Goal: Task Accomplishment & Management: Complete application form

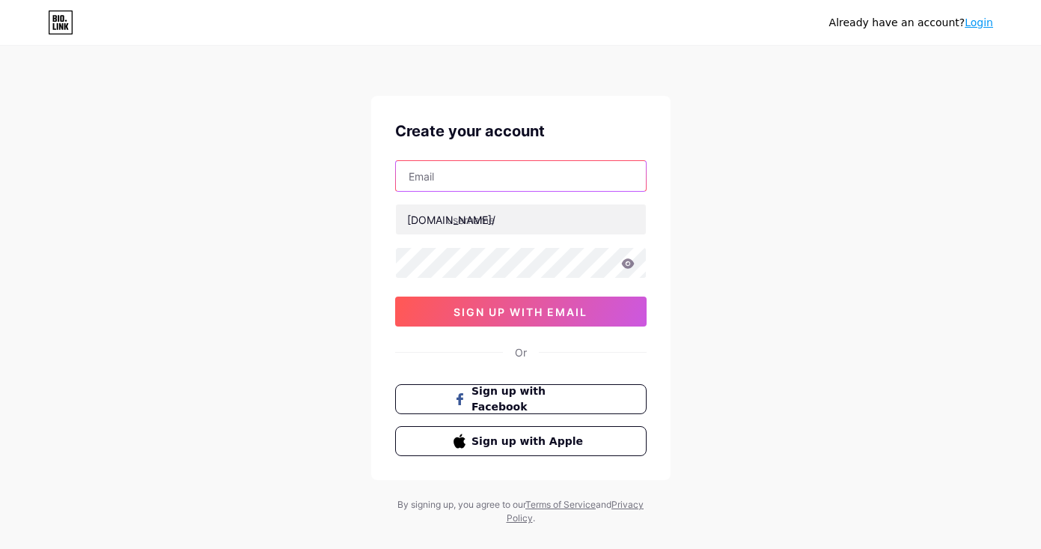
click at [510, 180] on input "text" at bounding box center [521, 176] width 250 height 30
type input "[EMAIL_ADDRESS][DOMAIN_NAME]"
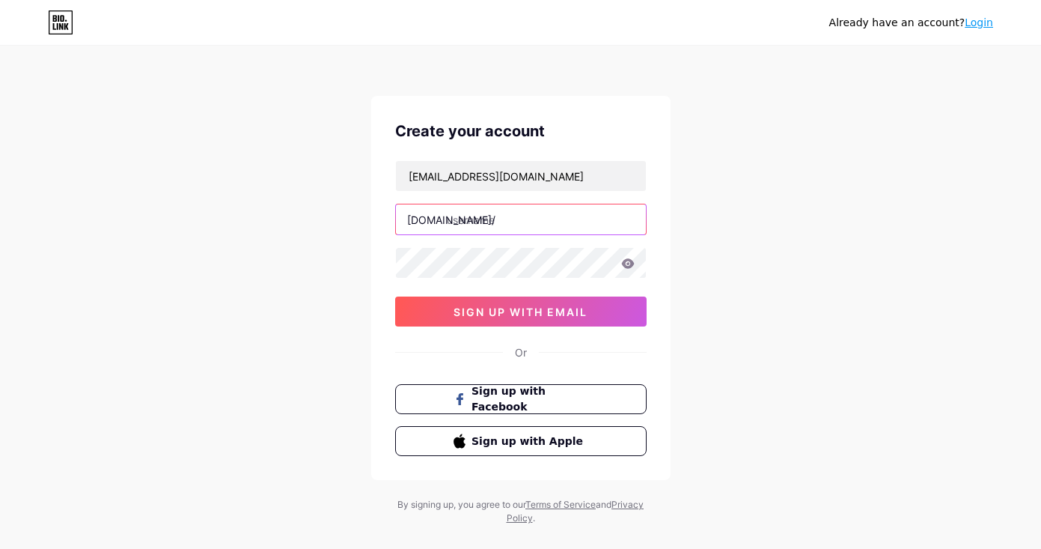
click at [510, 216] on input "text" at bounding box center [521, 219] width 250 height 30
type input "minimindsprintco"
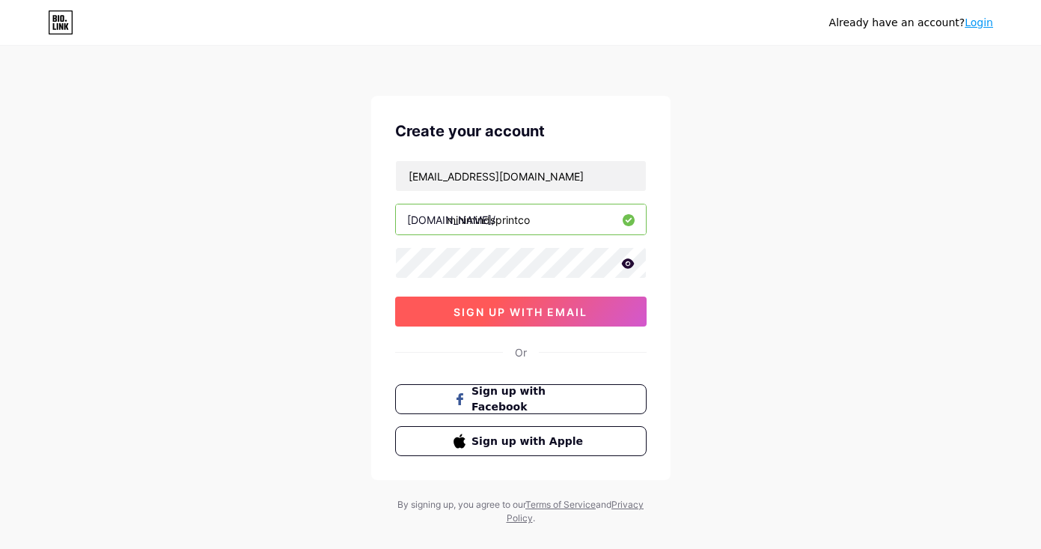
click at [495, 311] on span "sign up with email" at bounding box center [521, 311] width 134 height 13
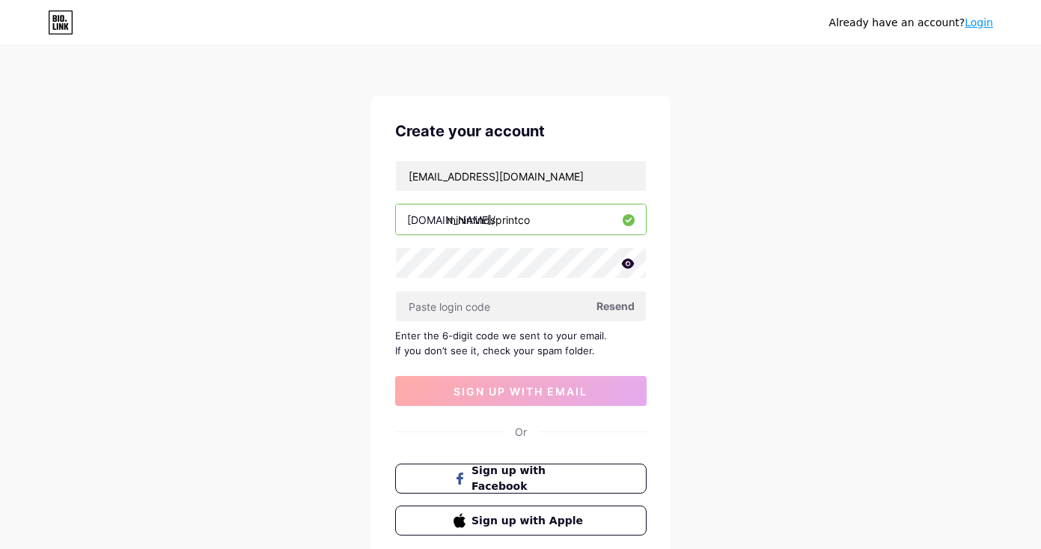
click at [626, 308] on span "Resend" at bounding box center [615, 306] width 38 height 16
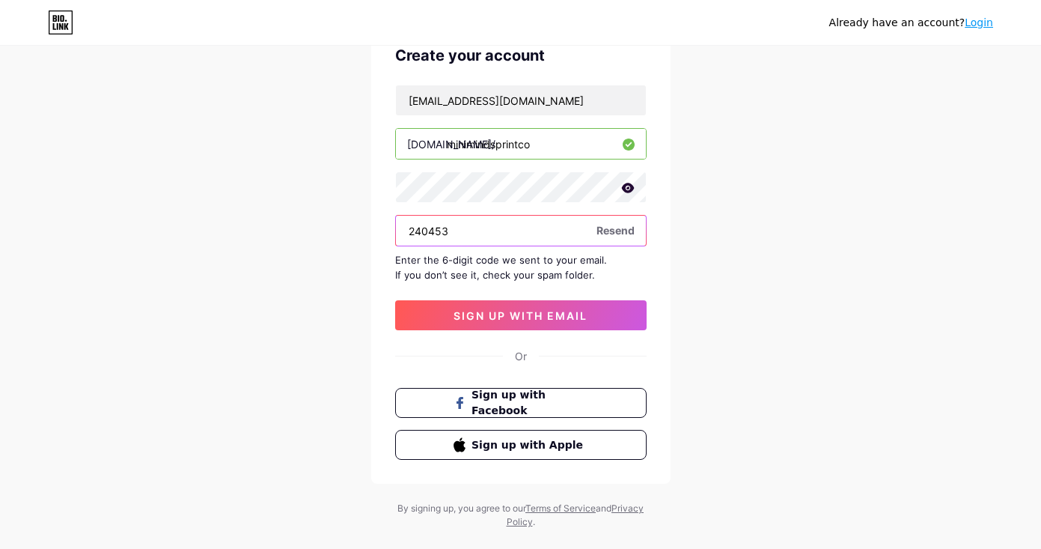
scroll to position [90, 0]
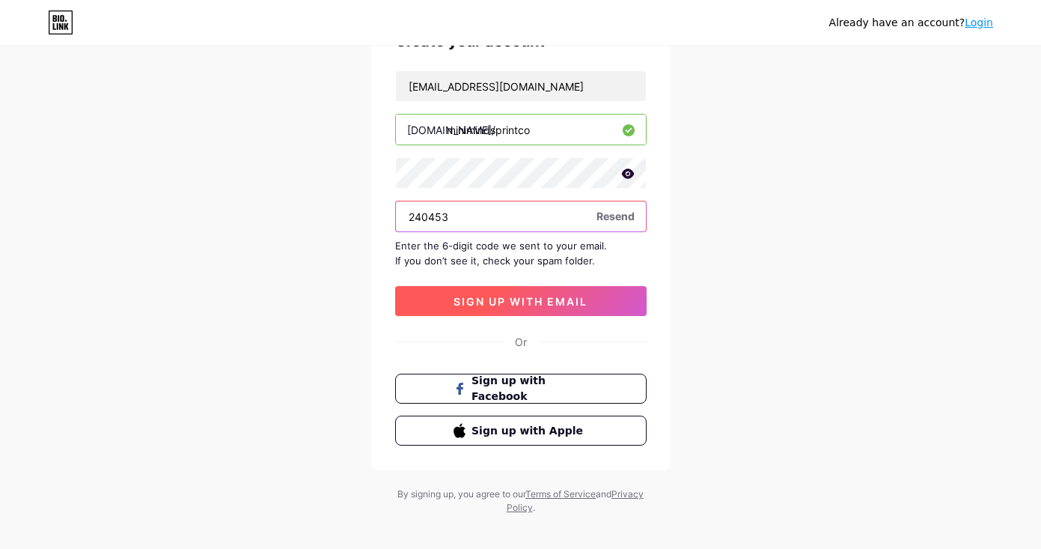
type input "240453"
click at [564, 305] on span "sign up with email" at bounding box center [521, 301] width 134 height 13
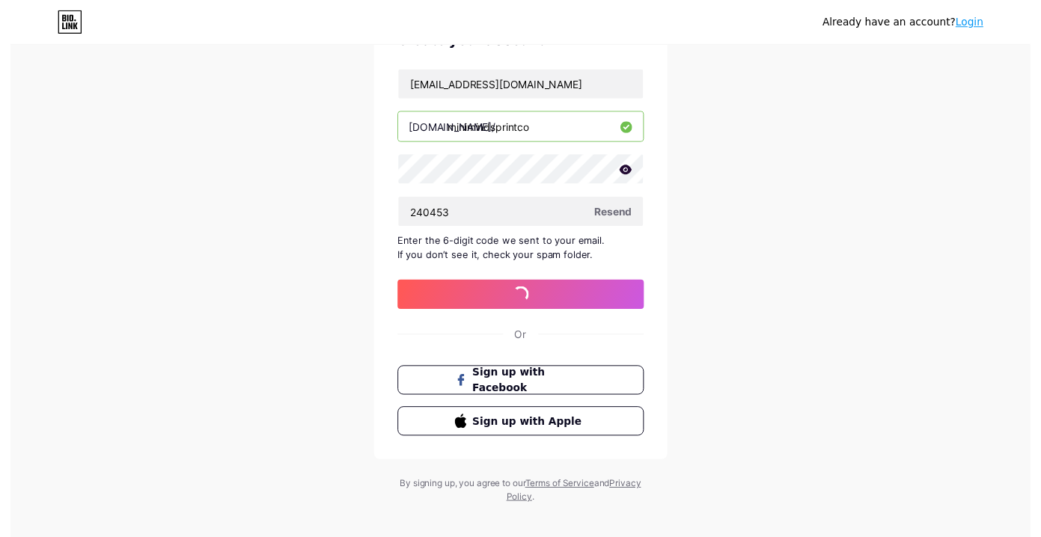
scroll to position [0, 0]
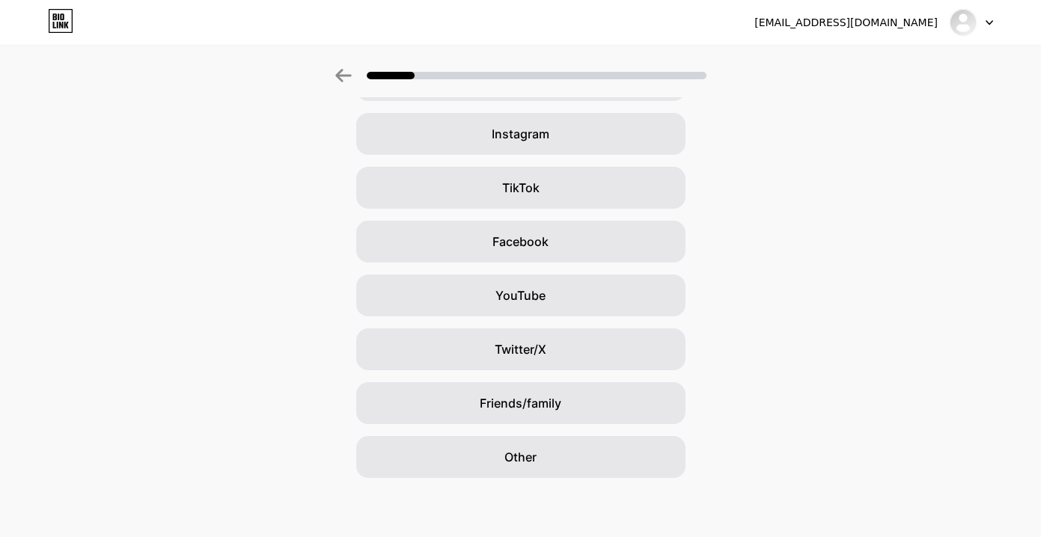
scroll to position [108, 0]
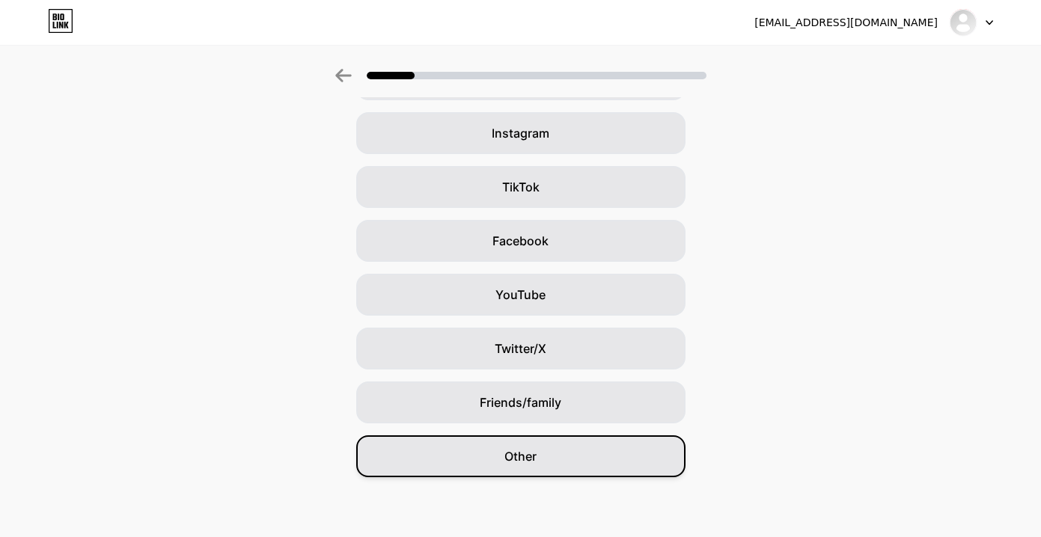
click at [677, 454] on div "Other" at bounding box center [520, 457] width 329 height 42
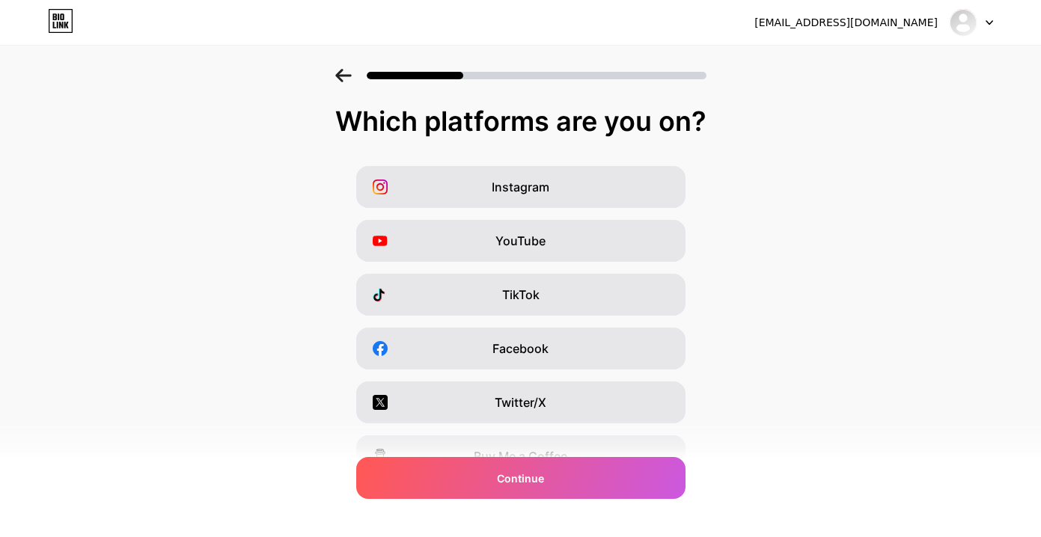
scroll to position [13, 0]
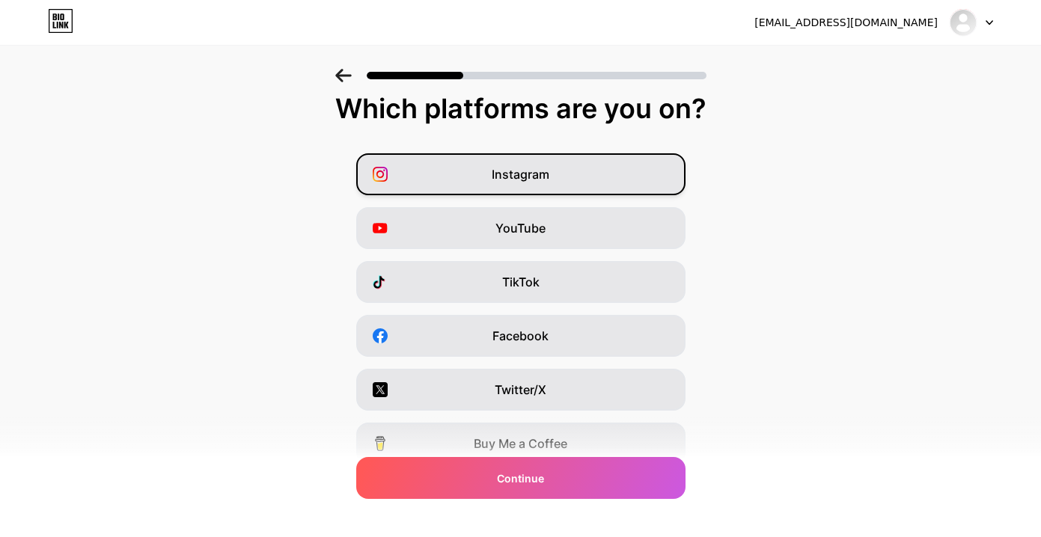
click at [659, 180] on div "Instagram" at bounding box center [520, 174] width 329 height 42
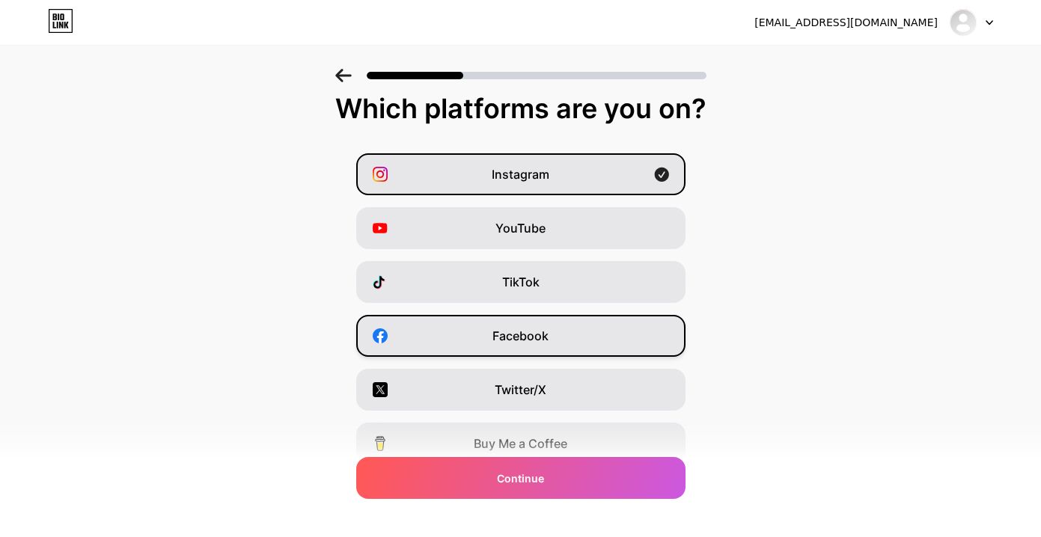
click at [636, 339] on div "Facebook" at bounding box center [520, 336] width 329 height 42
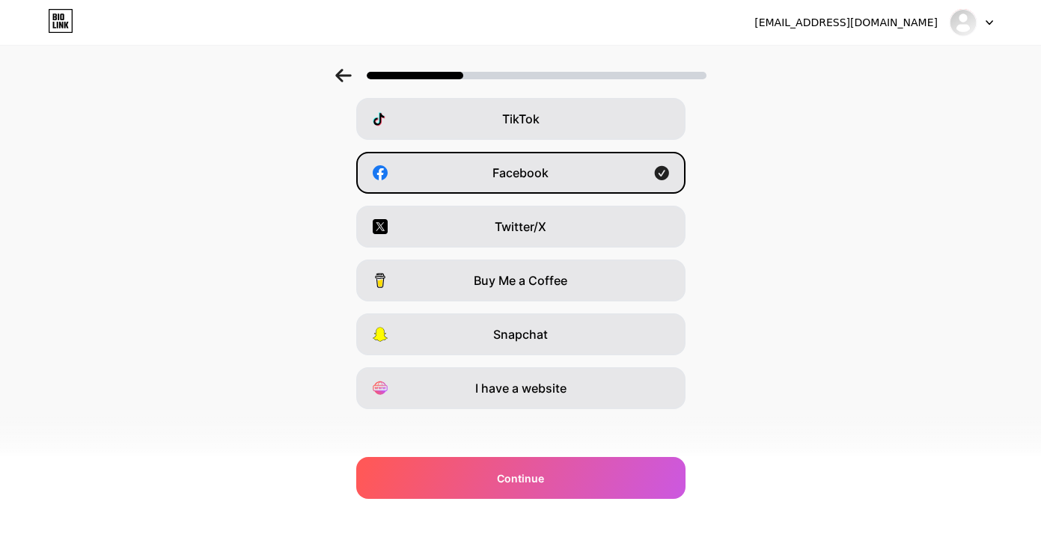
scroll to position [183, 0]
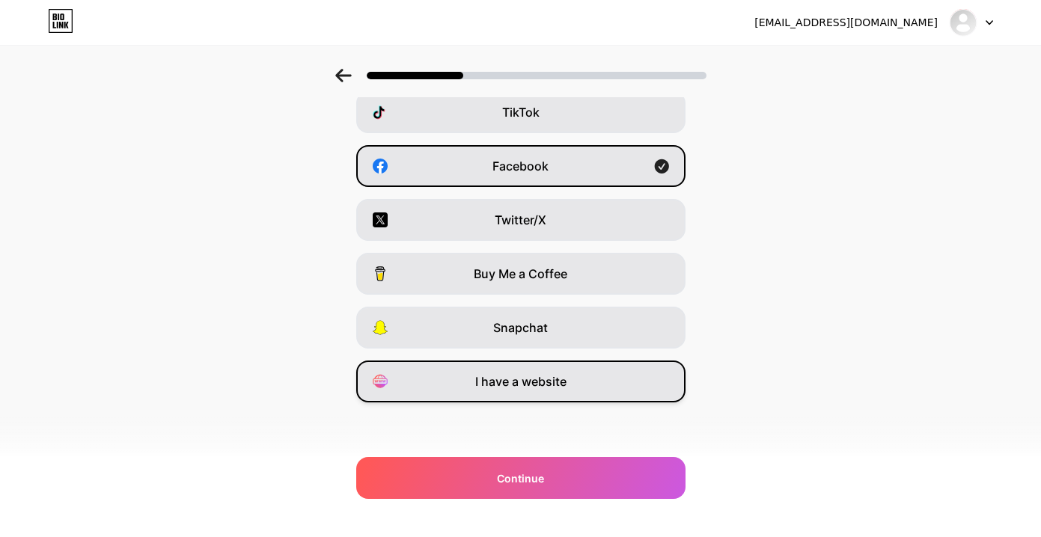
click at [674, 399] on div "I have a website" at bounding box center [520, 382] width 329 height 42
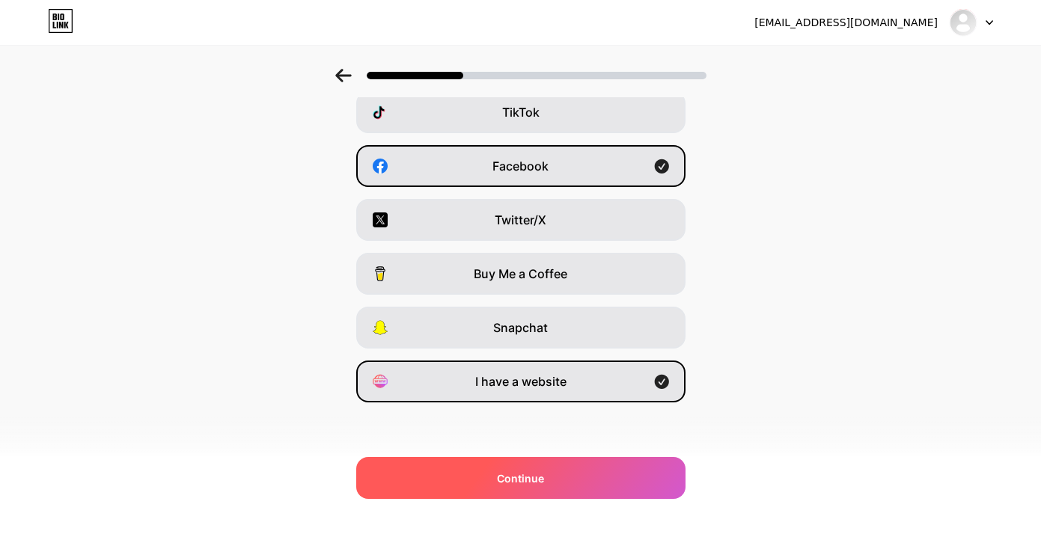
click at [639, 484] on div "Continue" at bounding box center [520, 478] width 329 height 42
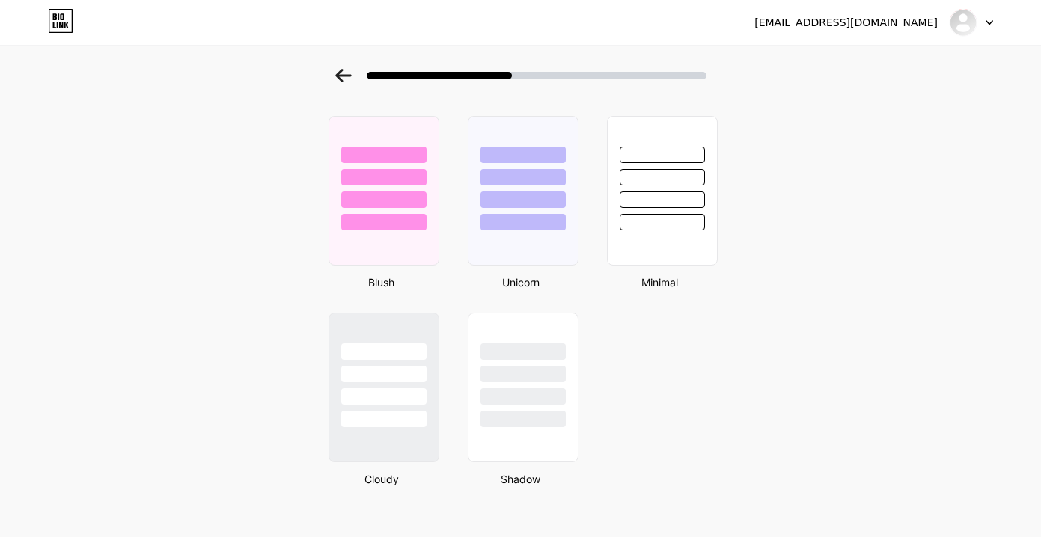
scroll to position [1245, 0]
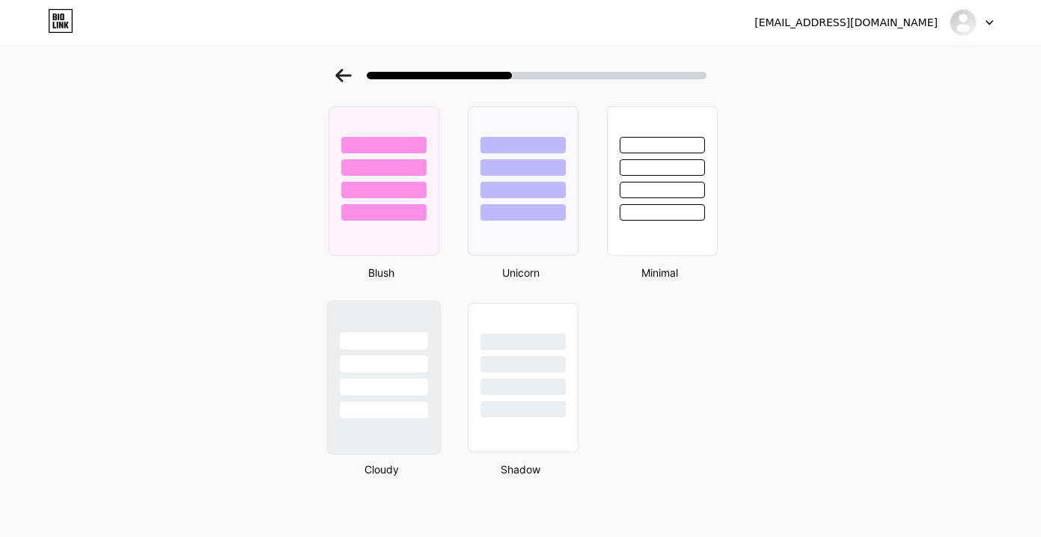
click at [401, 434] on div at bounding box center [383, 378] width 114 height 154
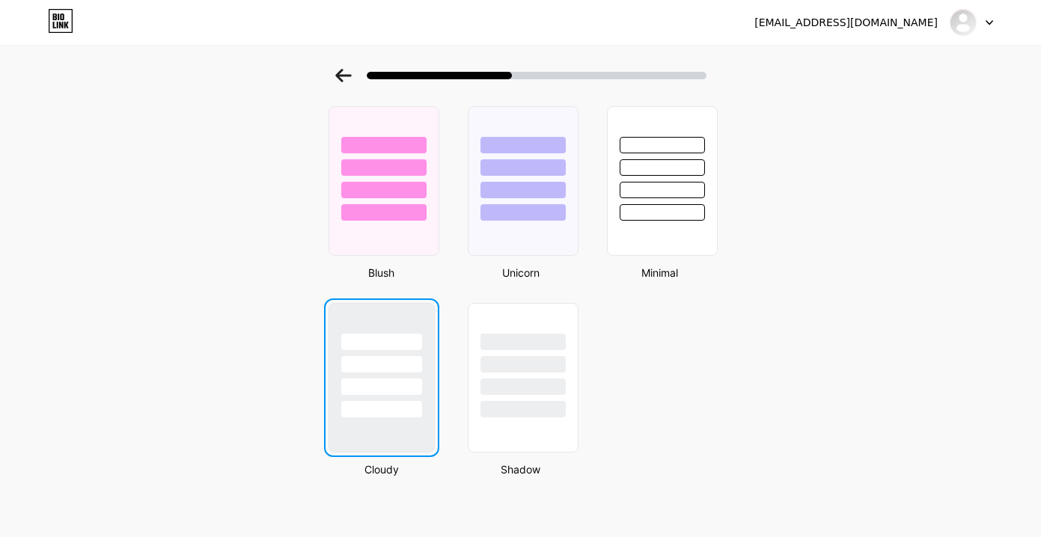
scroll to position [0, 0]
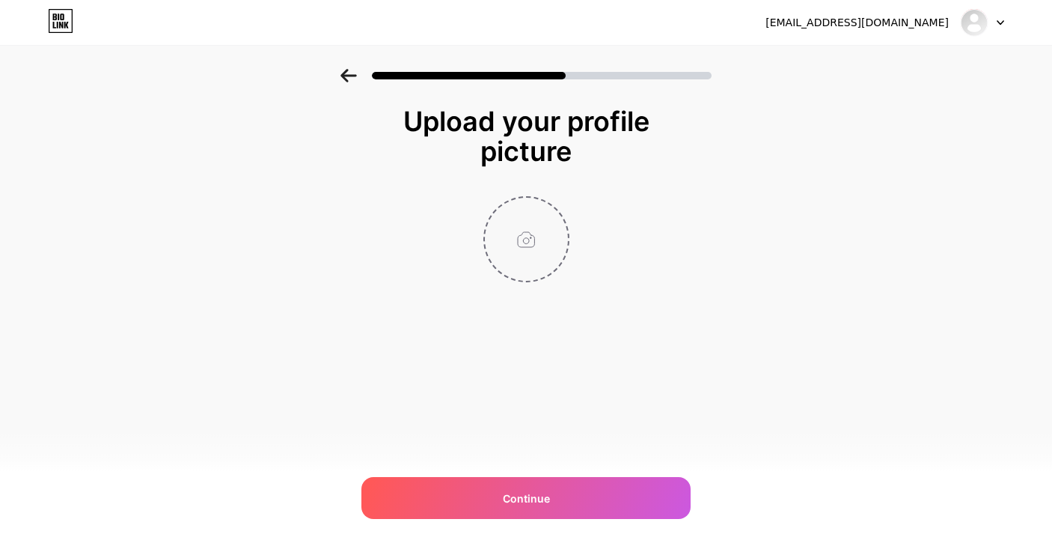
click at [555, 227] on input "file" at bounding box center [526, 239] width 83 height 83
type input "C:\fakepath\LOGO.png"
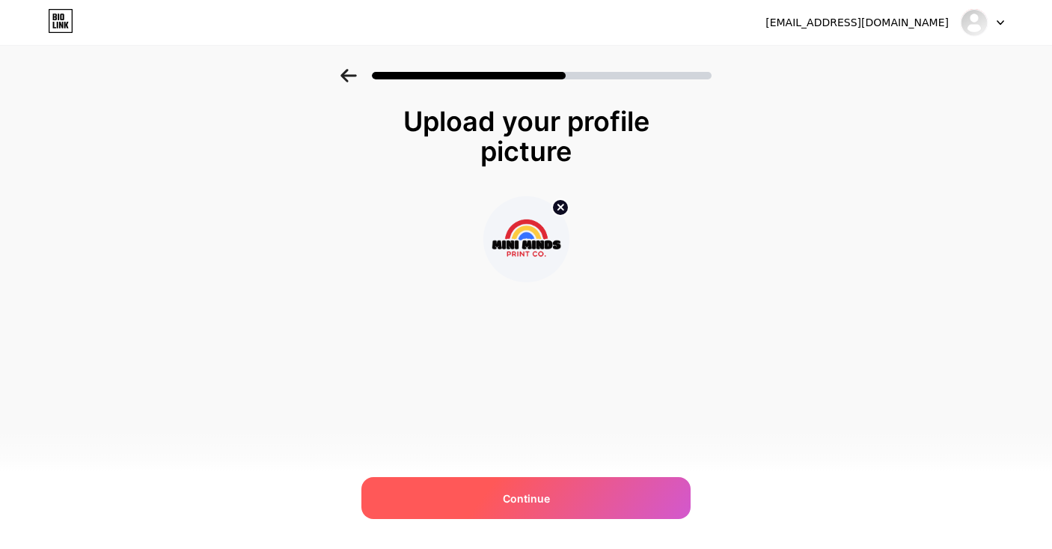
click at [550, 496] on div "Continue" at bounding box center [525, 498] width 329 height 42
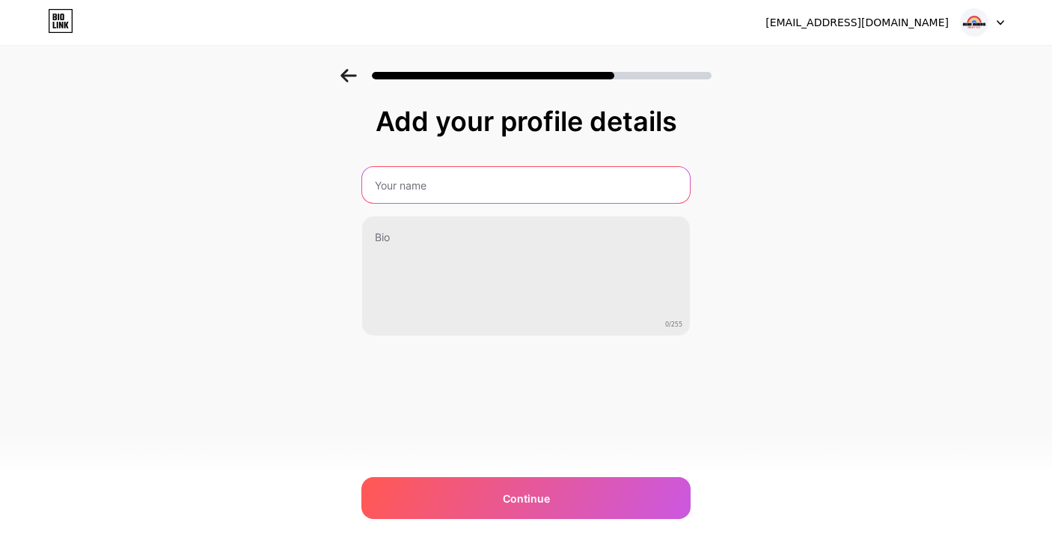
click at [550, 180] on input "text" at bounding box center [526, 185] width 328 height 36
type input "Mini Minds Print Co."
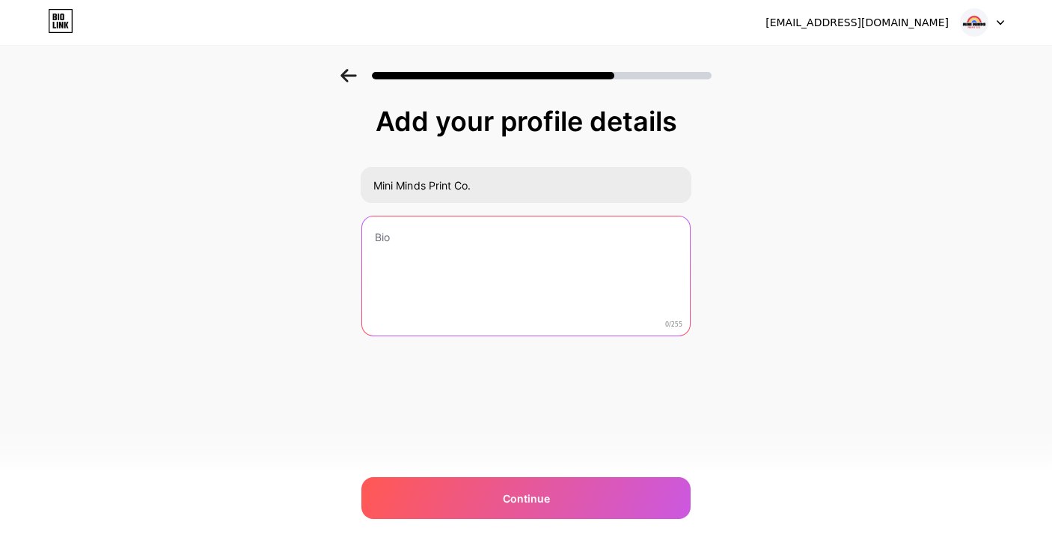
click at [503, 263] on textarea at bounding box center [526, 276] width 328 height 120
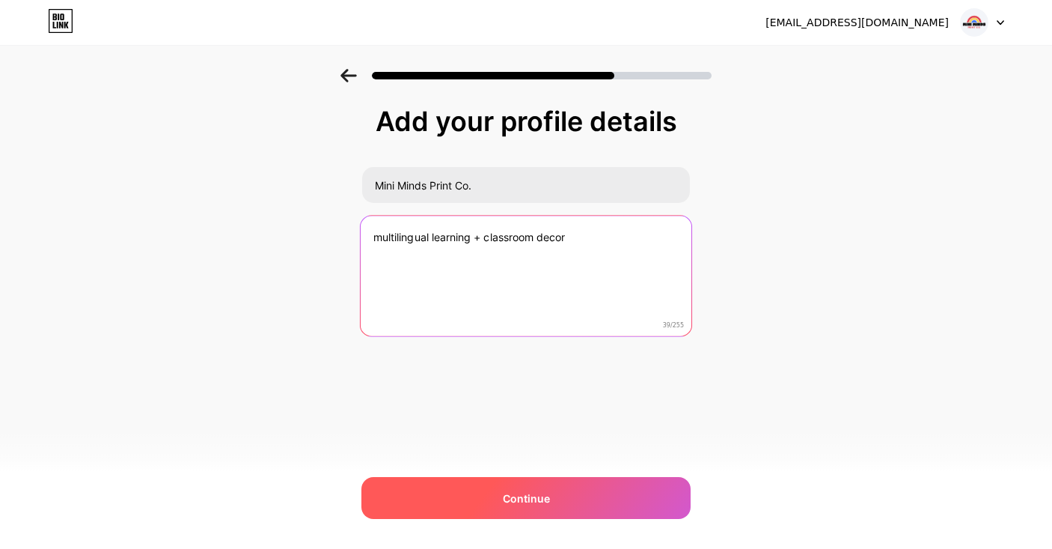
type textarea "multilingual learning + classroom decor"
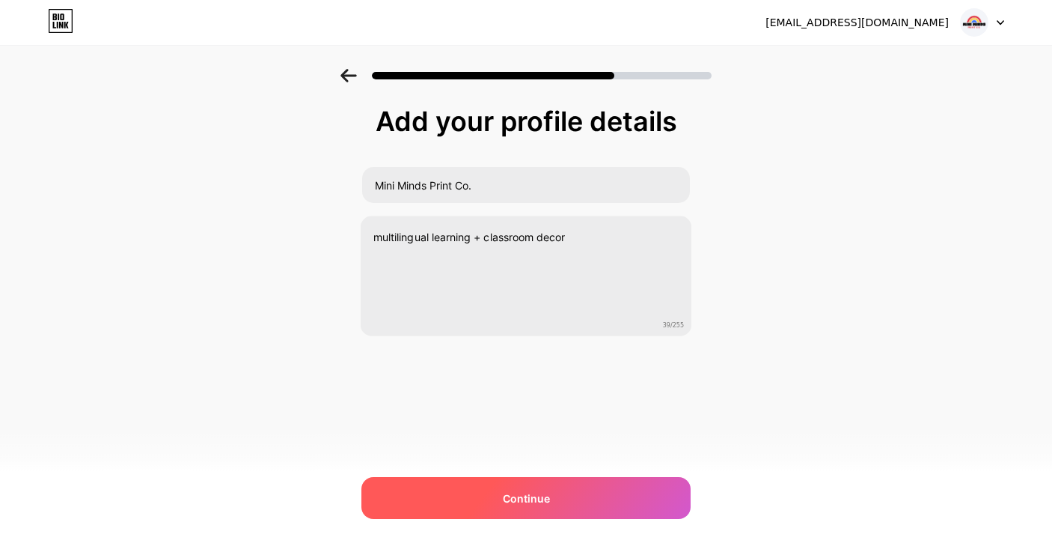
click at [531, 500] on span "Continue" at bounding box center [526, 498] width 47 height 16
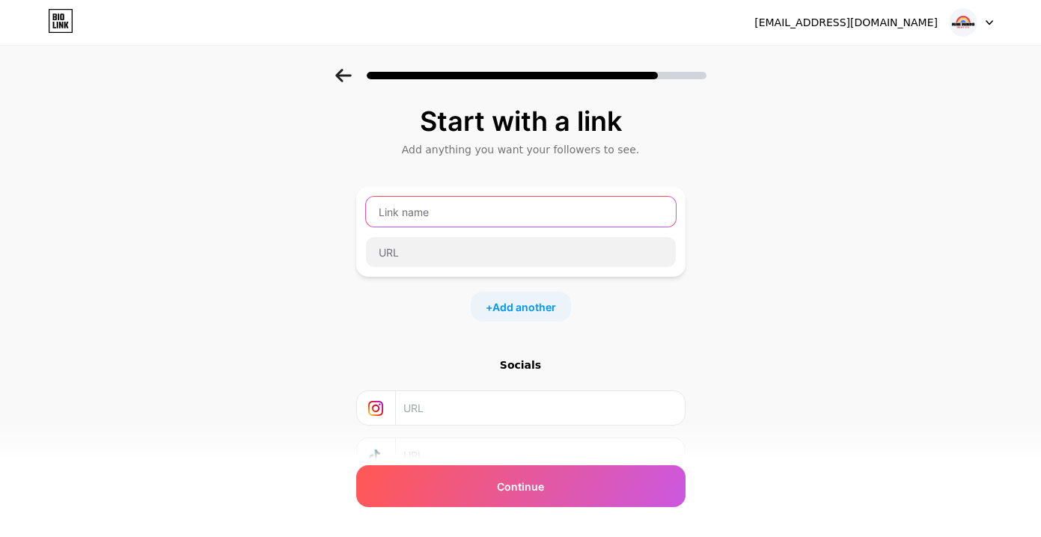
click at [537, 222] on input "text" at bounding box center [521, 212] width 310 height 30
type input "minimindsprintco"
click at [751, 296] on div "Start with a link Add anything you want your followers to see. minimindsprintco…" at bounding box center [520, 332] width 1041 height 526
click at [550, 220] on input "minimindsprintco" at bounding box center [521, 212] width 310 height 30
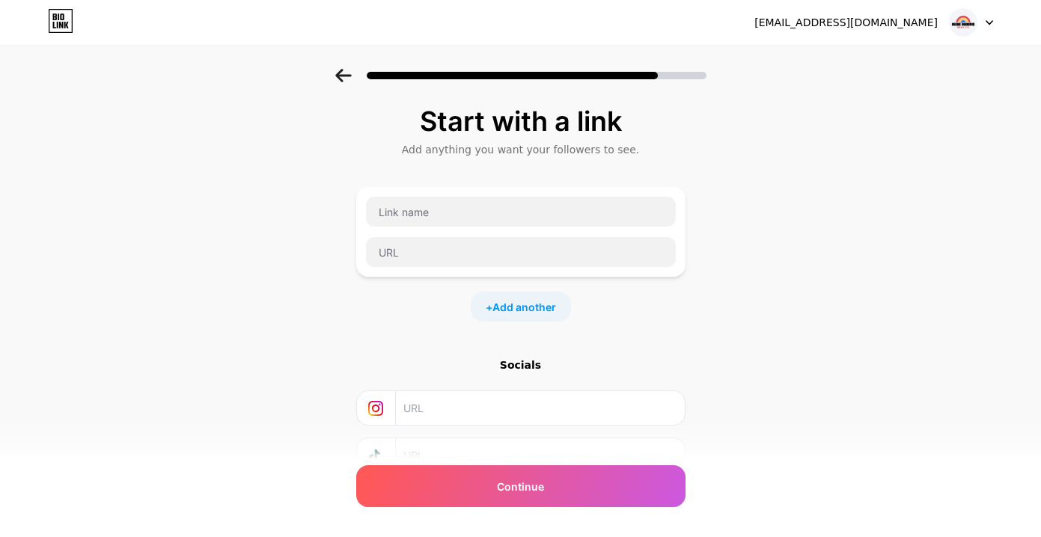
click at [813, 241] on div "Start with a link Add anything you want your followers to see. + Add another So…" at bounding box center [520, 332] width 1041 height 526
click at [558, 220] on input "text" at bounding box center [521, 212] width 310 height 30
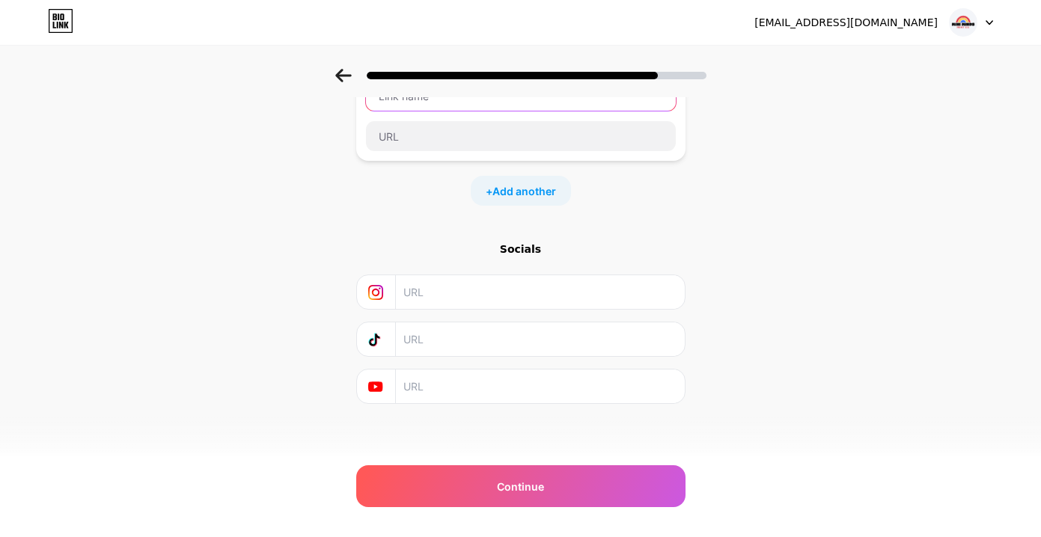
scroll to position [117, 0]
click at [524, 300] on input "text" at bounding box center [539, 291] width 272 height 34
paste input "[URL][DOMAIN_NAME]"
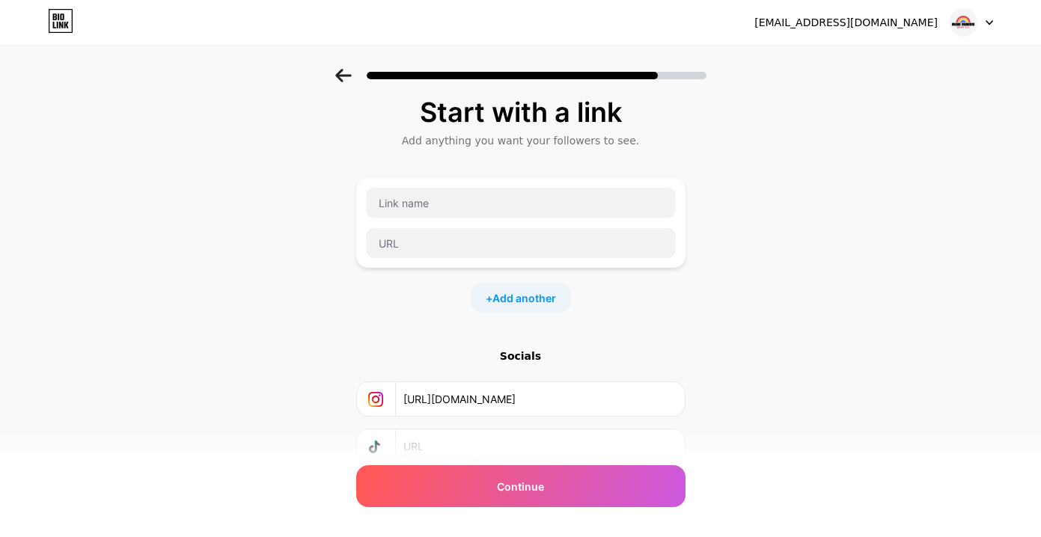
scroll to position [4, 0]
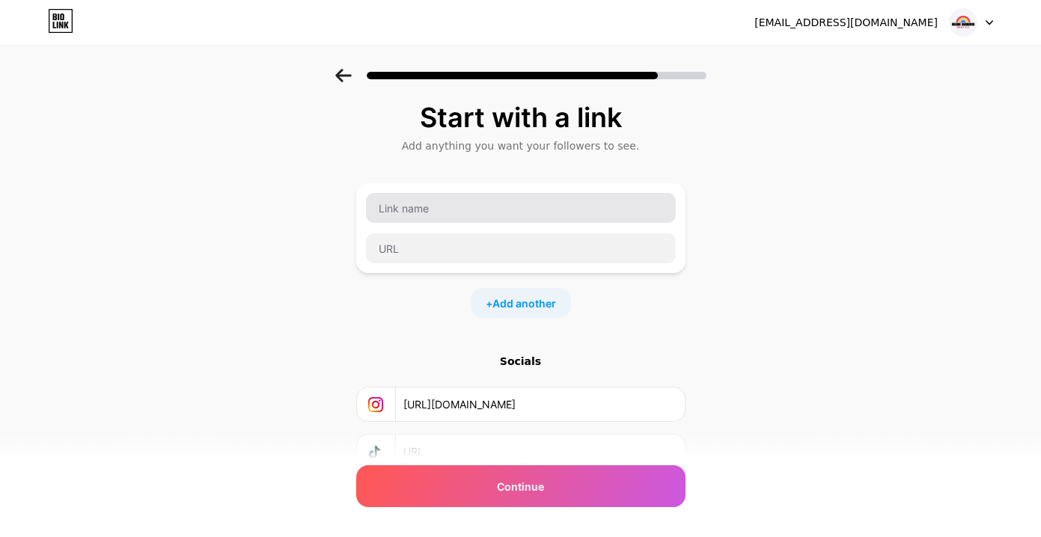
type input "[URL][DOMAIN_NAME]"
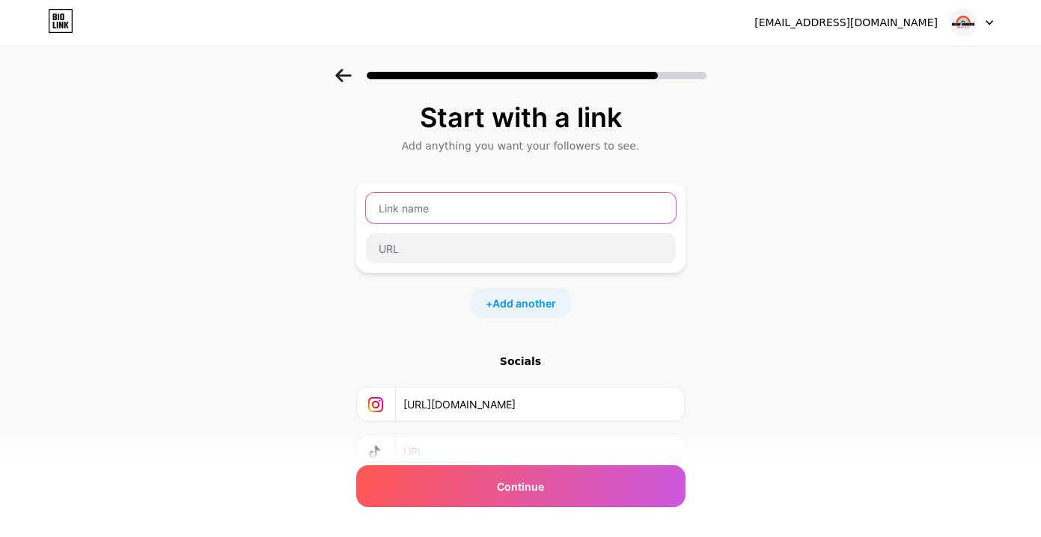
click at [529, 207] on input "text" at bounding box center [521, 208] width 310 height 30
type input "Etsy"
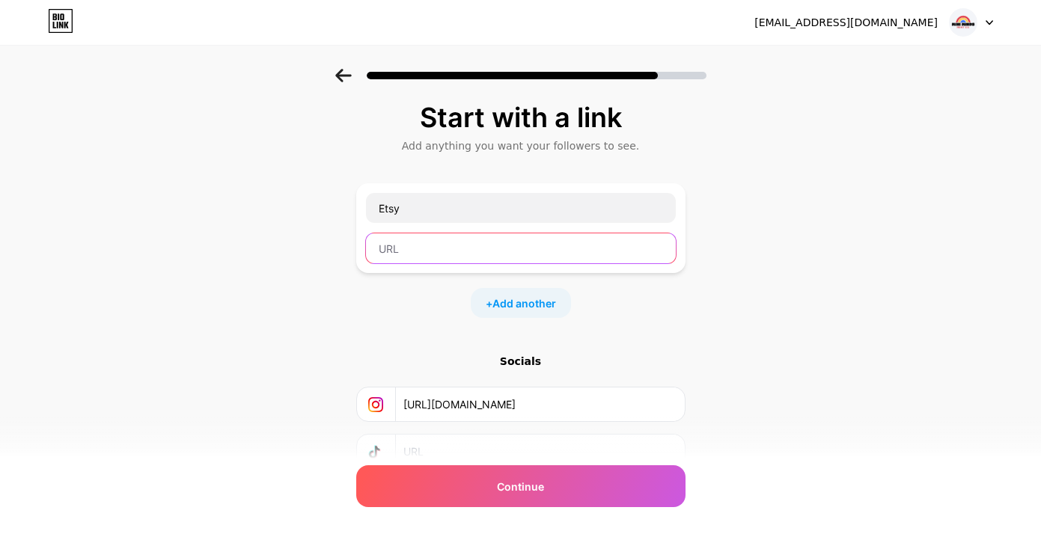
click at [561, 257] on input "text" at bounding box center [521, 248] width 310 height 30
paste input "[URL][DOMAIN_NAME]"
type input "[URL][DOMAIN_NAME]"
click at [541, 301] on span "Add another" at bounding box center [524, 304] width 64 height 16
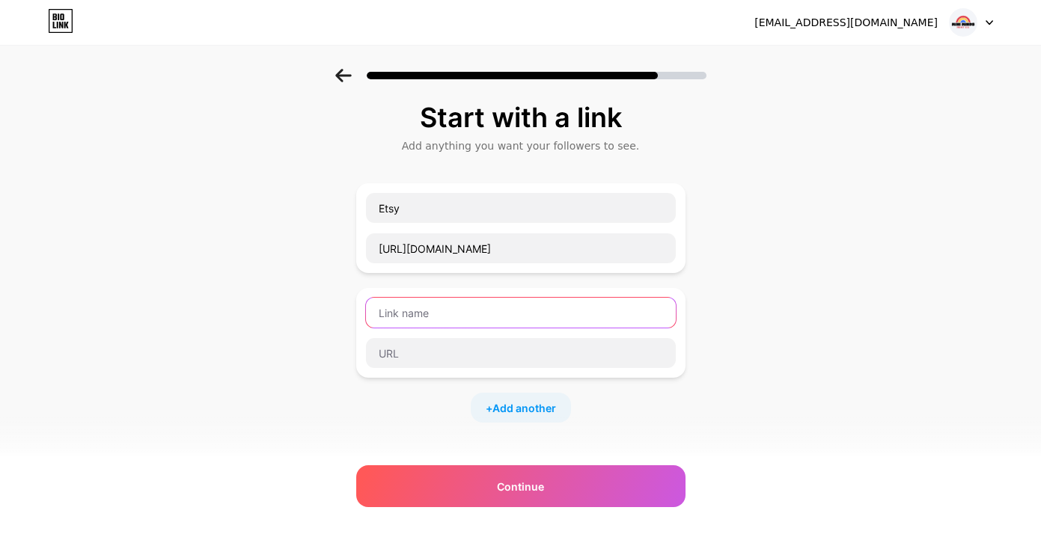
click at [529, 311] on input "text" at bounding box center [521, 313] width 310 height 30
type input "Patreon"
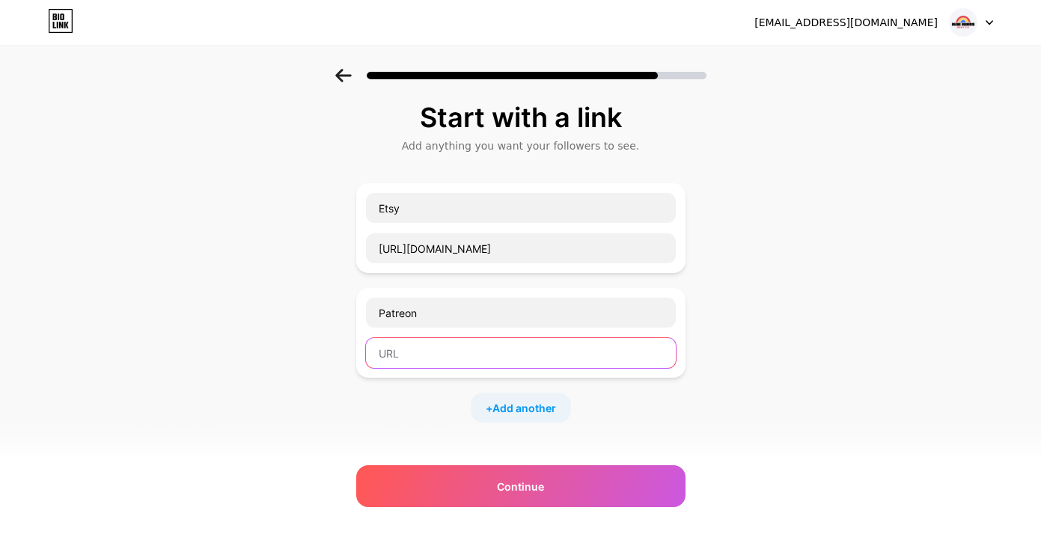
click at [497, 358] on input "text" at bounding box center [521, 353] width 310 height 30
paste input "[URL][DOMAIN_NAME]"
type input "[URL][DOMAIN_NAME]"
click at [520, 405] on span "Add another" at bounding box center [524, 408] width 64 height 16
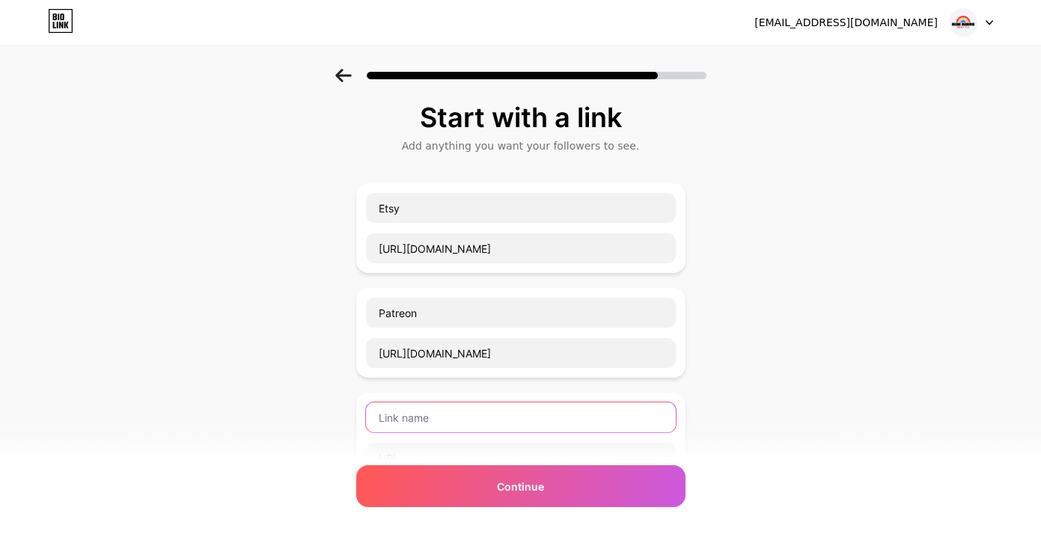
click at [464, 421] on input "text" at bounding box center [521, 418] width 310 height 30
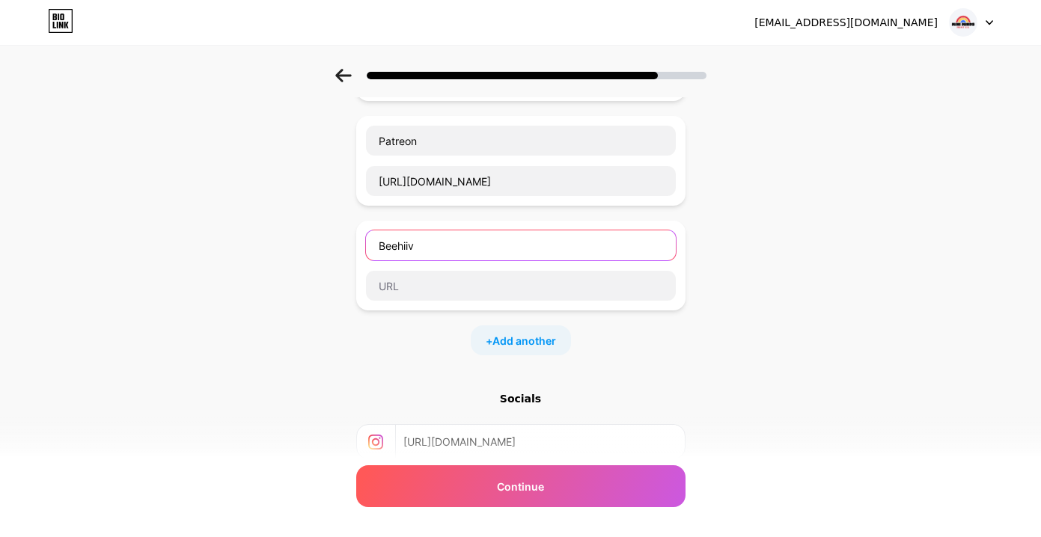
scroll to position [180, 0]
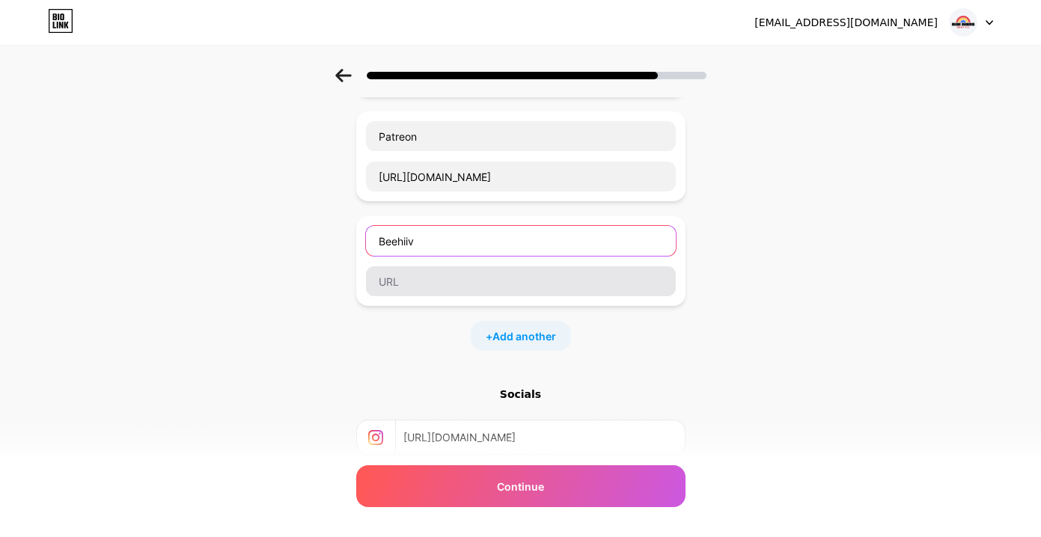
type input "Beehiiv"
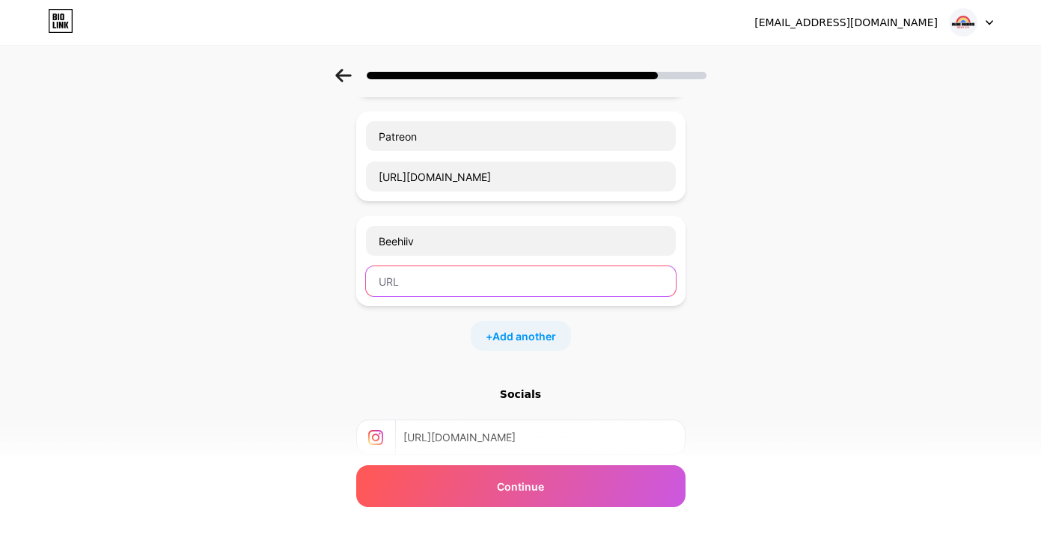
click at [539, 283] on input "text" at bounding box center [521, 281] width 310 height 30
paste input "[URL][DOMAIN_NAME]"
type input "[URL][DOMAIN_NAME]"
click at [854, 329] on div "Start with a link Add anything you want your followers to see. Etsy [URL][DOMAI…" at bounding box center [520, 256] width 1041 height 736
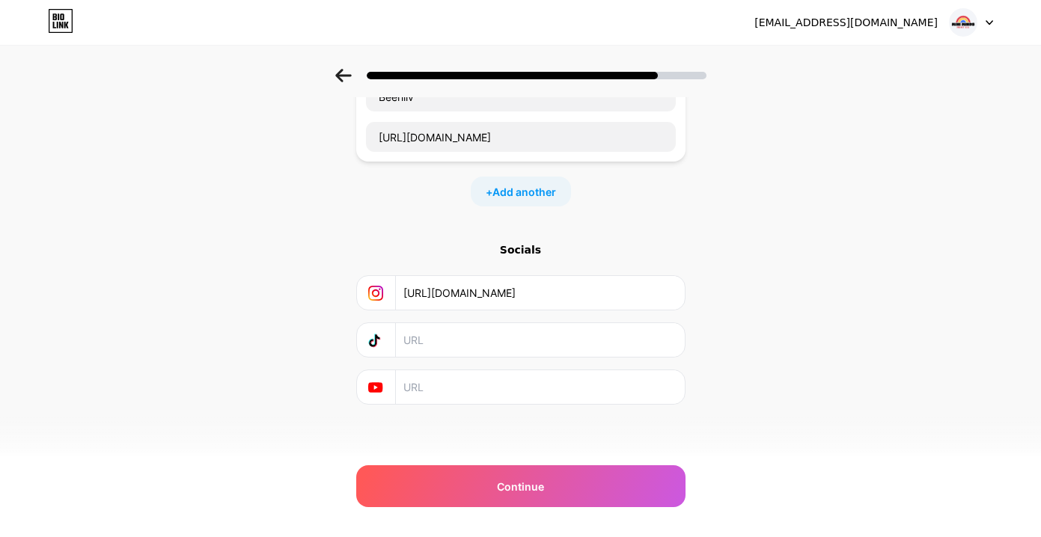
scroll to position [327, 0]
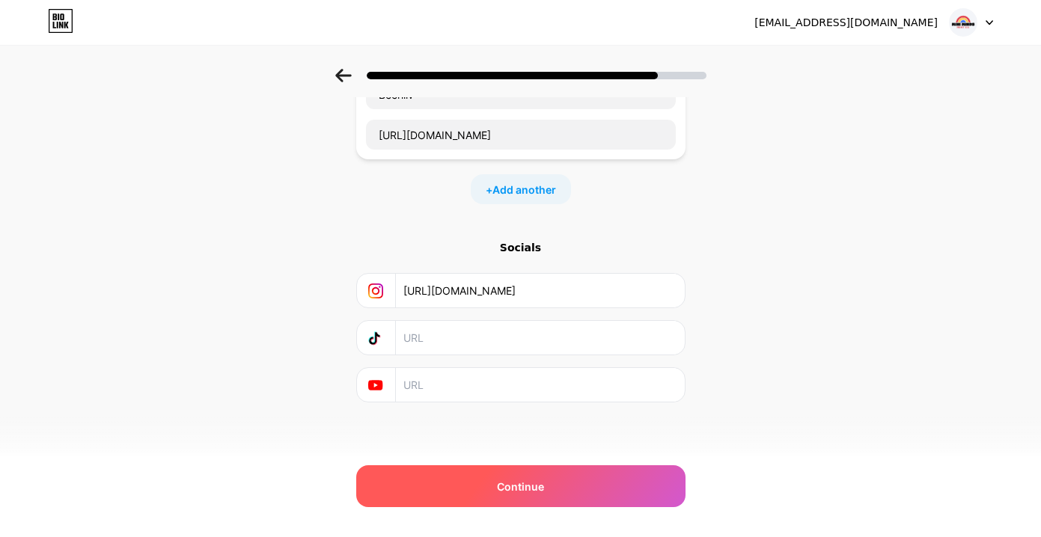
click at [524, 484] on span "Continue" at bounding box center [520, 487] width 47 height 16
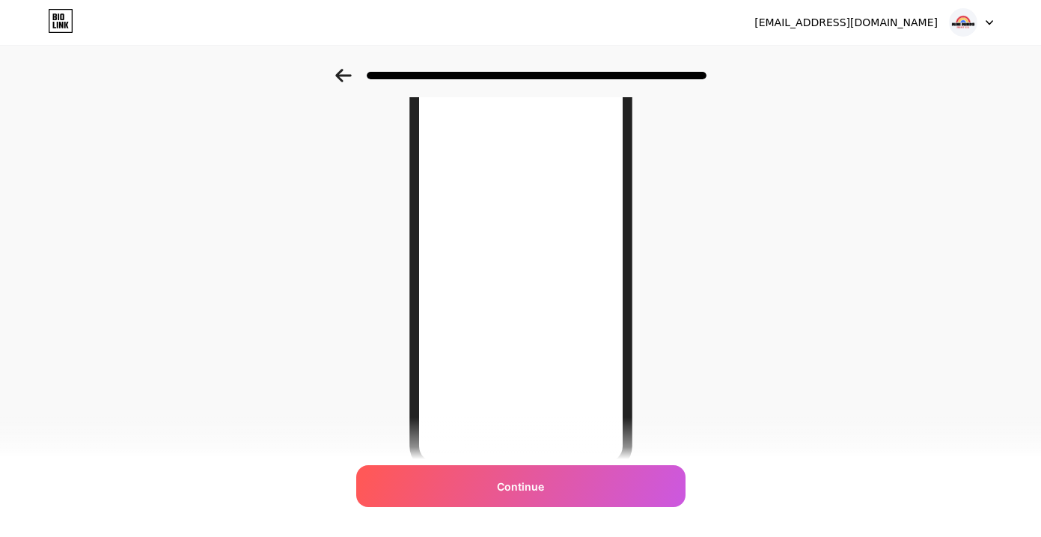
scroll to position [153, 0]
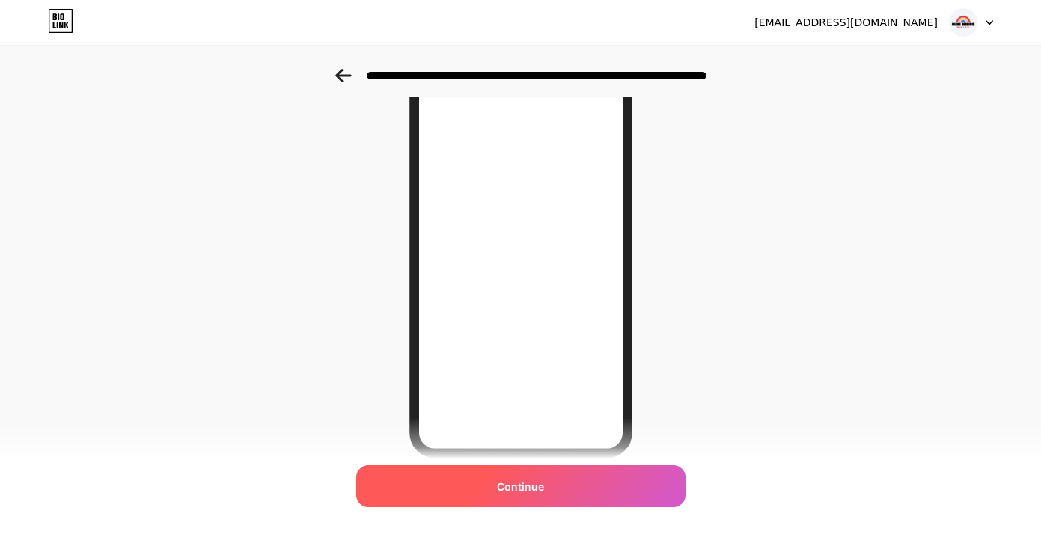
click at [549, 483] on div "Continue" at bounding box center [520, 487] width 329 height 42
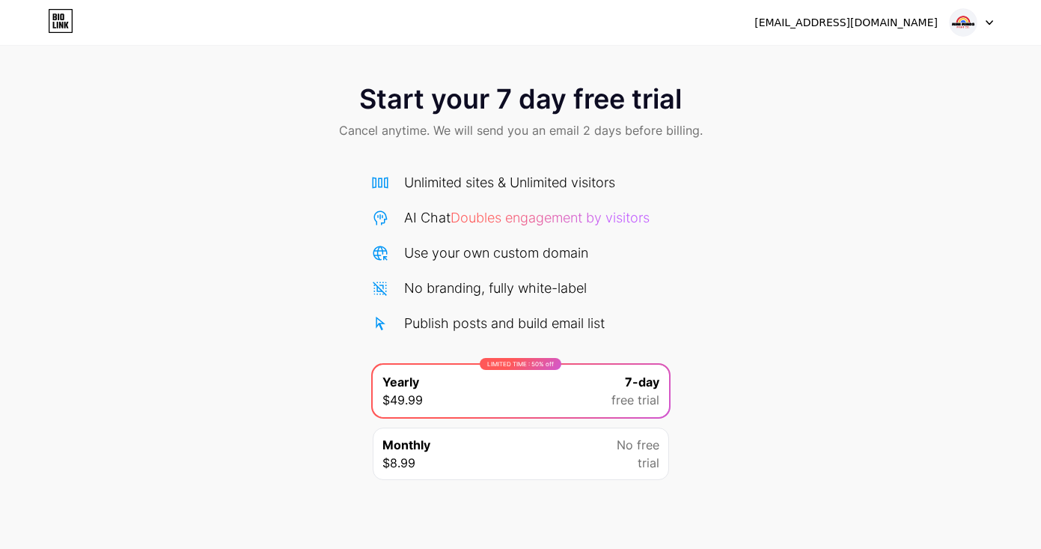
click at [909, 28] on div "[EMAIL_ADDRESS][DOMAIN_NAME]" at bounding box center [845, 23] width 183 height 16
click at [977, 25] on img at bounding box center [963, 22] width 28 height 28
click at [872, 31] on div "[EMAIL_ADDRESS][DOMAIN_NAME]" at bounding box center [873, 22] width 239 height 27
click at [861, 19] on div "[EMAIL_ADDRESS][DOMAIN_NAME]" at bounding box center [845, 23] width 183 height 16
click at [956, 322] on div "Start your 7 day free trial Cancel anytime. We will send you an email 2 days be…" at bounding box center [520, 324] width 1041 height 511
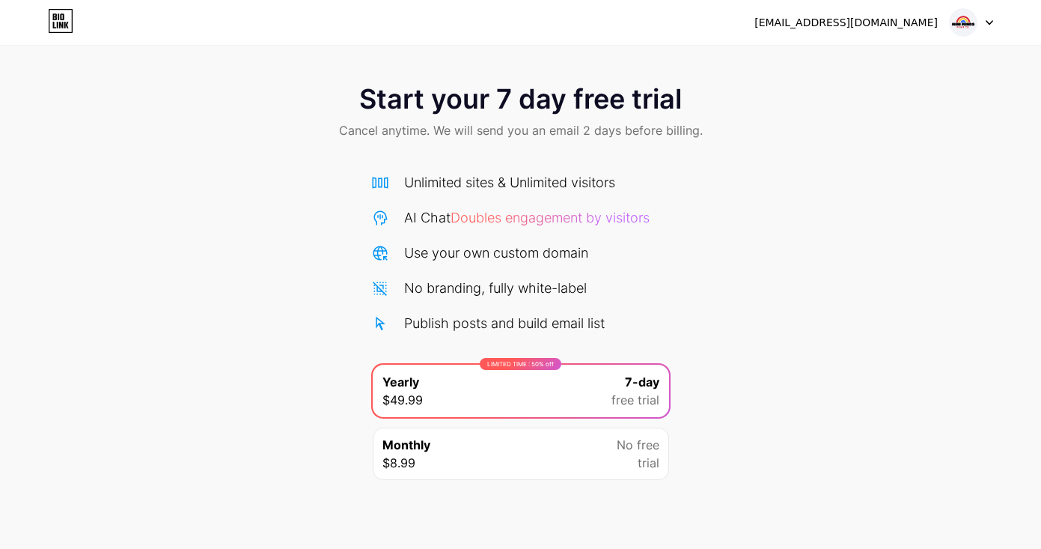
scroll to position [91, 0]
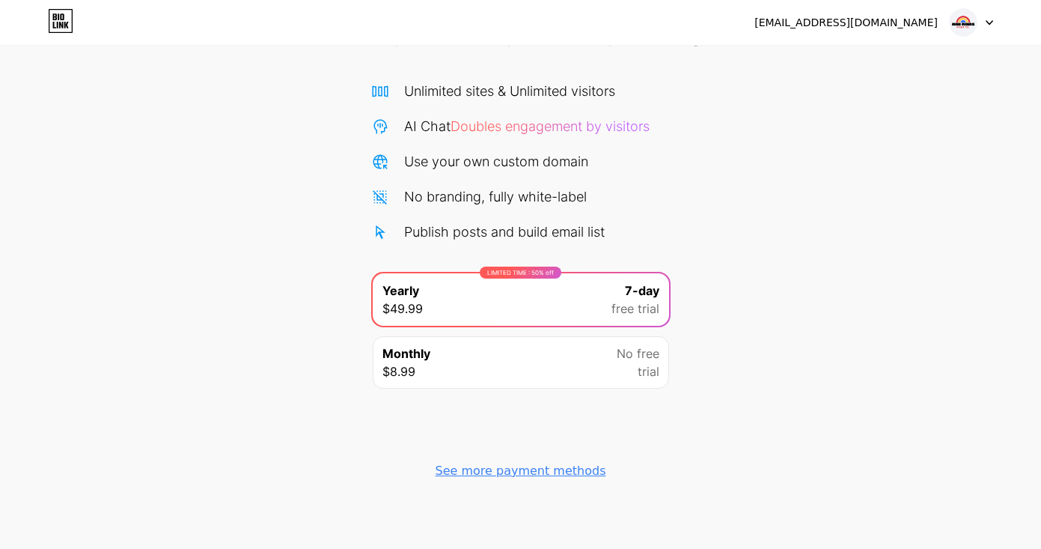
click at [58, 28] on icon at bounding box center [60, 21] width 25 height 24
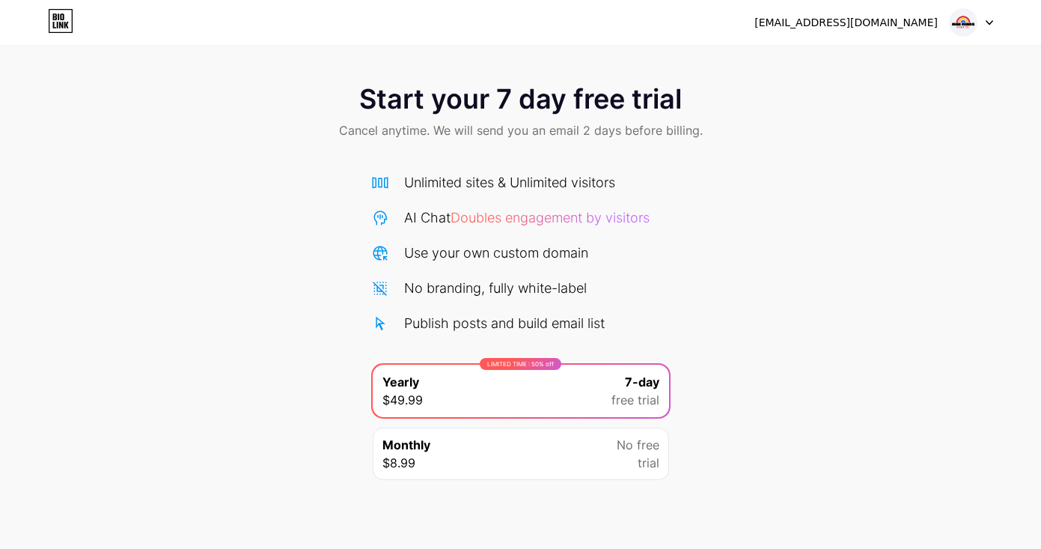
click at [60, 19] on icon at bounding box center [60, 21] width 25 height 24
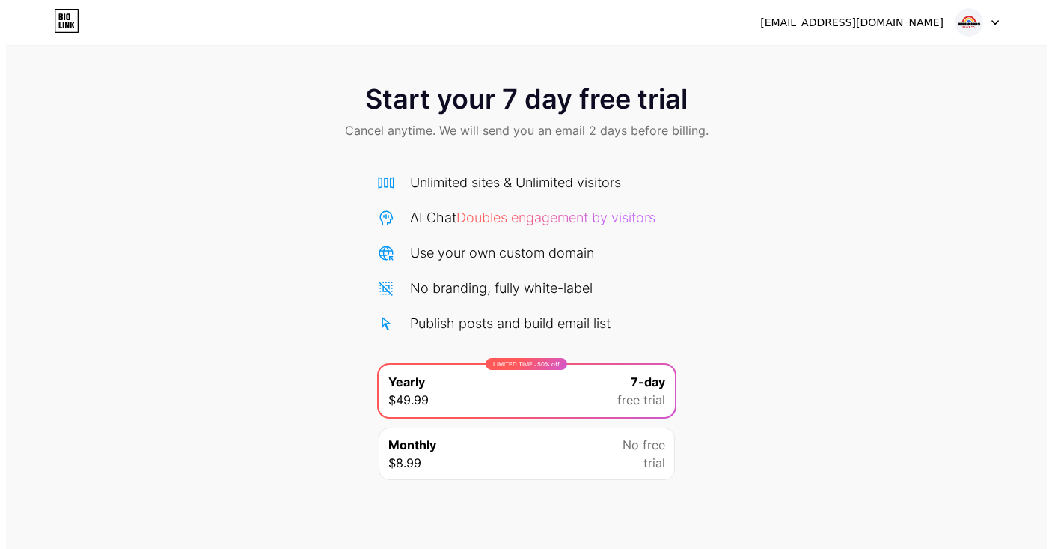
scroll to position [91, 0]
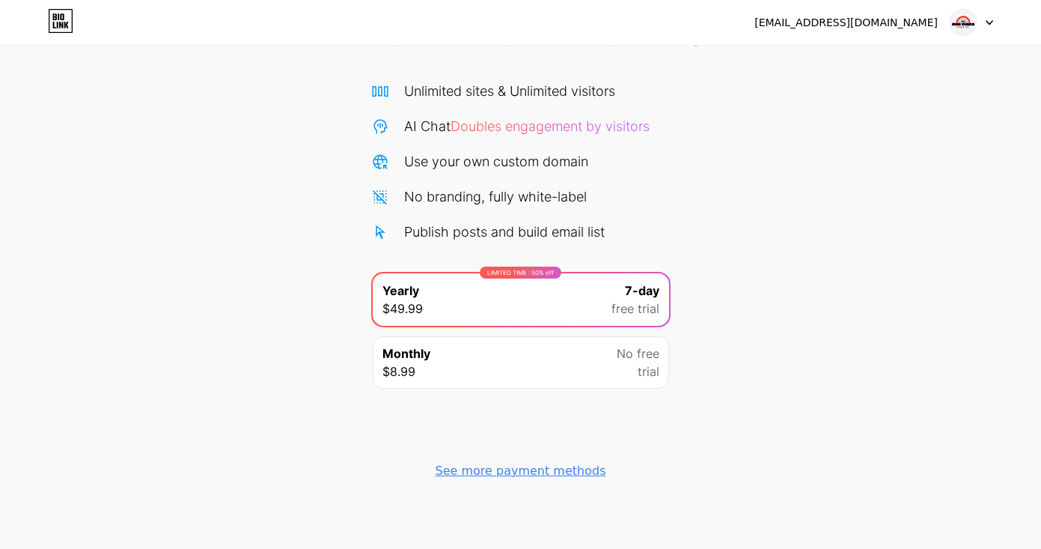
click at [965, 22] on img at bounding box center [963, 22] width 28 height 28
click at [895, 25] on div "[EMAIL_ADDRESS][DOMAIN_NAME]" at bounding box center [845, 23] width 183 height 16
click at [869, 21] on div "[EMAIL_ADDRESS][DOMAIN_NAME]" at bounding box center [845, 23] width 183 height 16
click at [978, 25] on div at bounding box center [971, 22] width 43 height 27
click at [963, 25] on img at bounding box center [963, 22] width 28 height 28
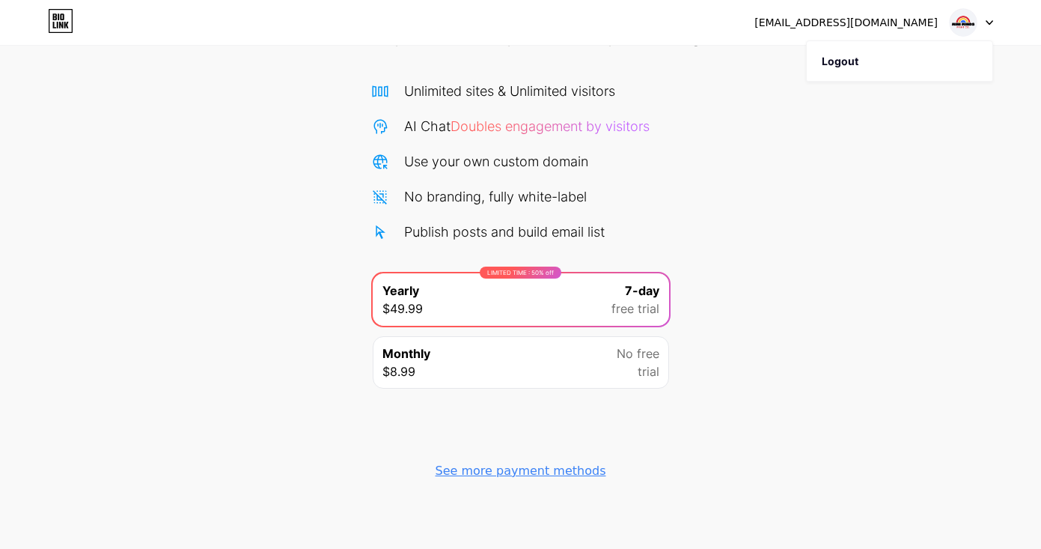
click at [963, 25] on img at bounding box center [963, 22] width 28 height 28
click at [543, 472] on div "See more payment methods" at bounding box center [521, 471] width 171 height 18
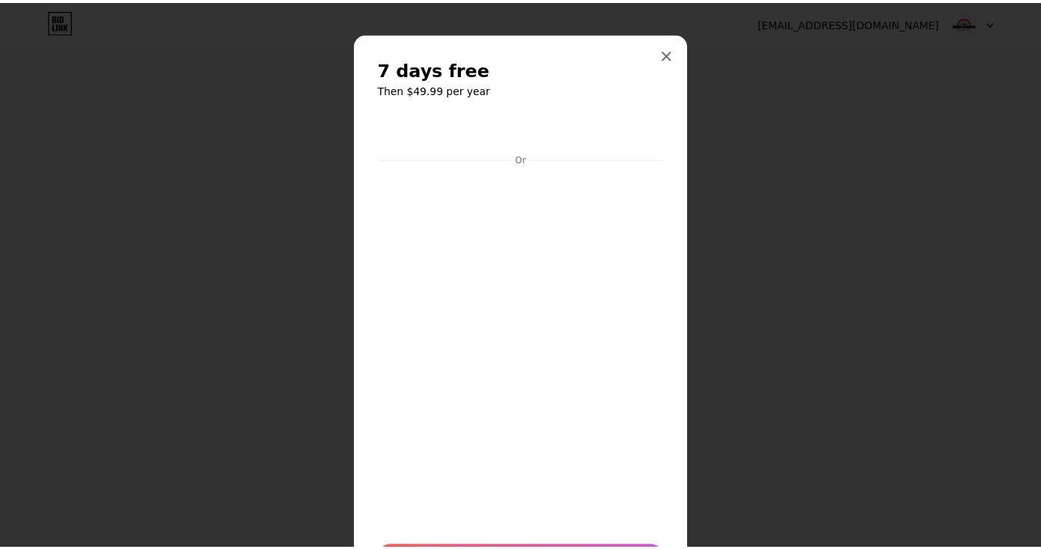
scroll to position [0, 0]
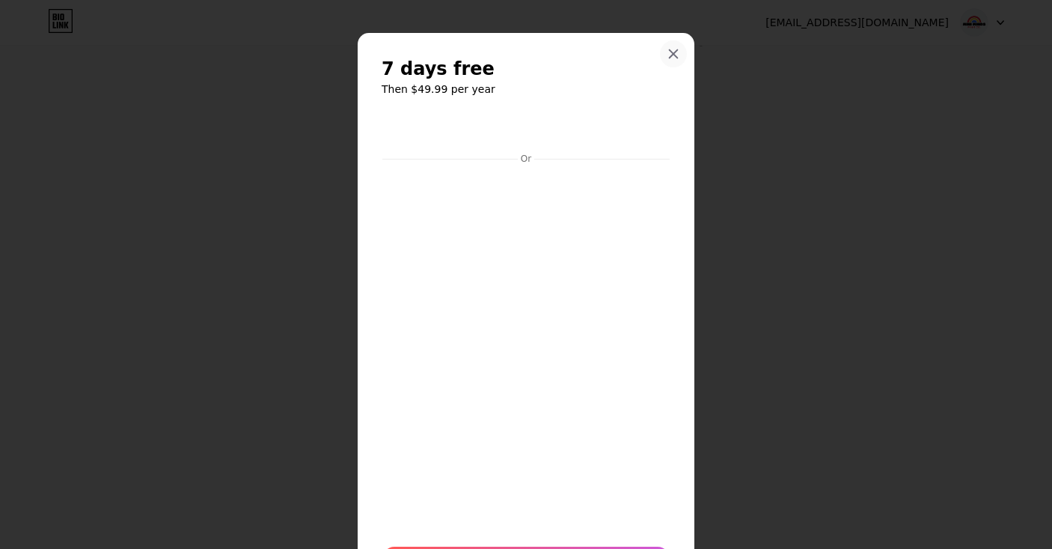
click at [669, 49] on icon at bounding box center [674, 54] width 12 height 12
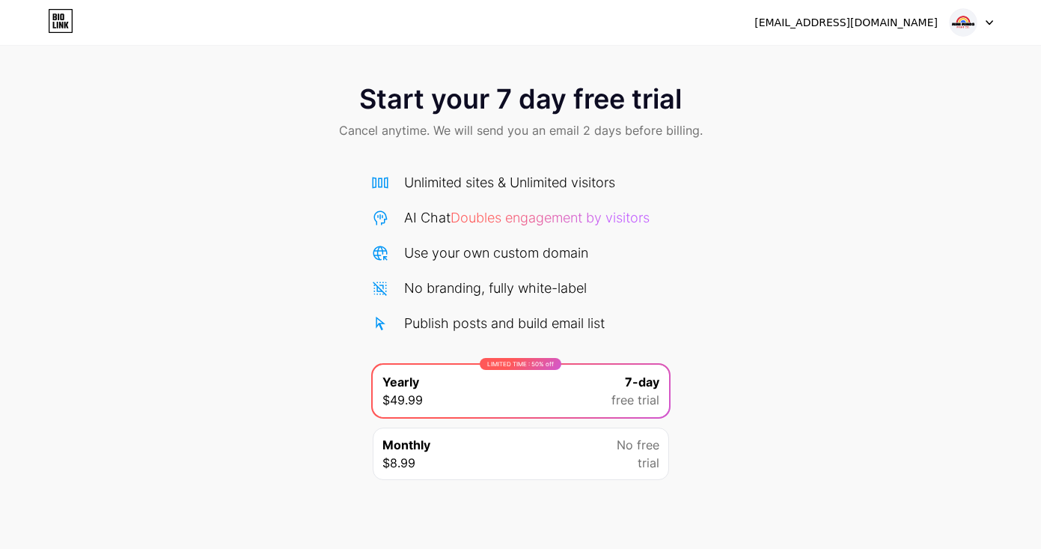
click at [876, 16] on div "[EMAIL_ADDRESS][DOMAIN_NAME]" at bounding box center [845, 23] width 183 height 16
click at [873, 28] on div "[EMAIL_ADDRESS][DOMAIN_NAME]" at bounding box center [845, 23] width 183 height 16
